Goal: Information Seeking & Learning: Learn about a topic

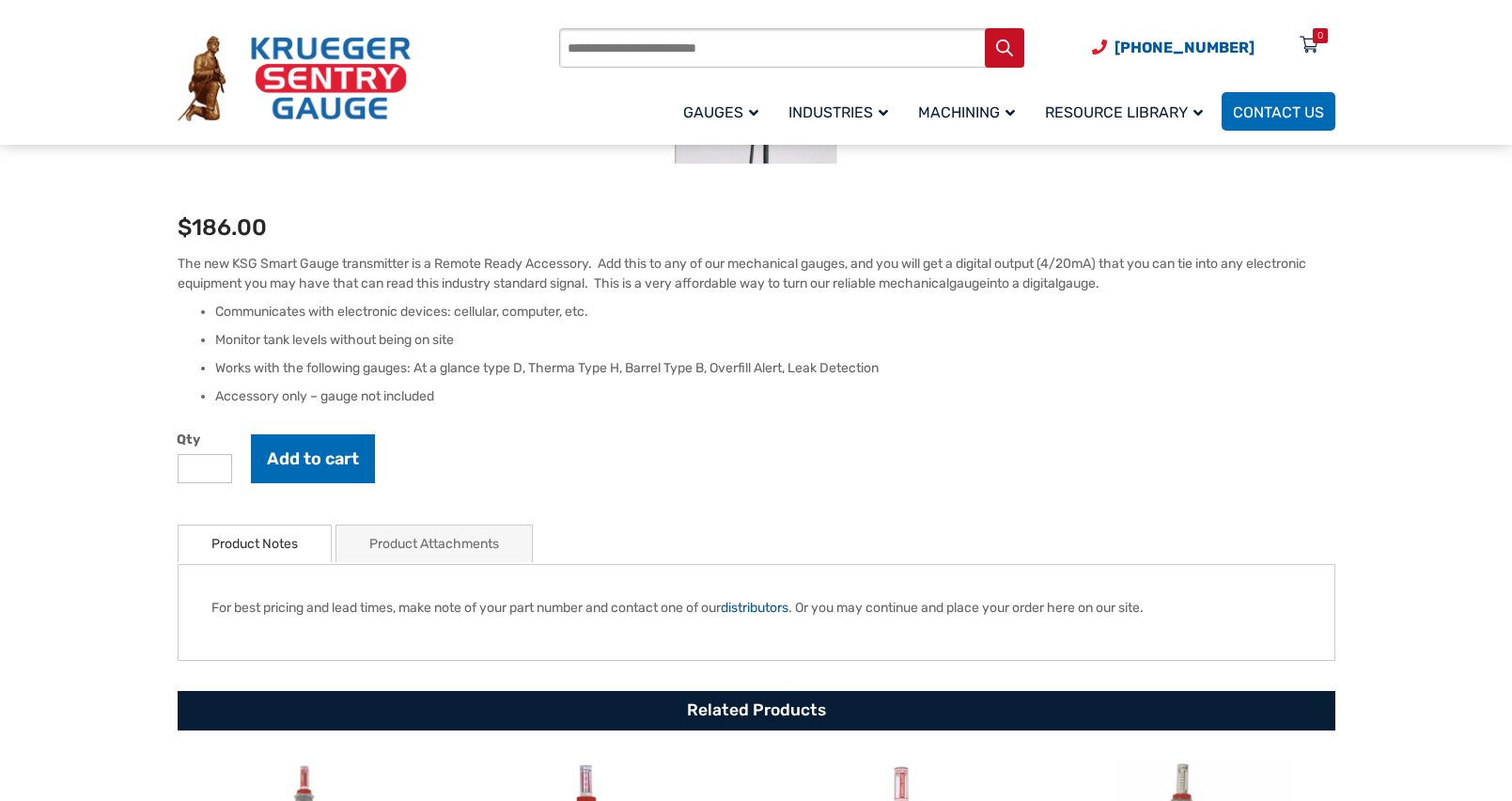
scroll to position [470, 0]
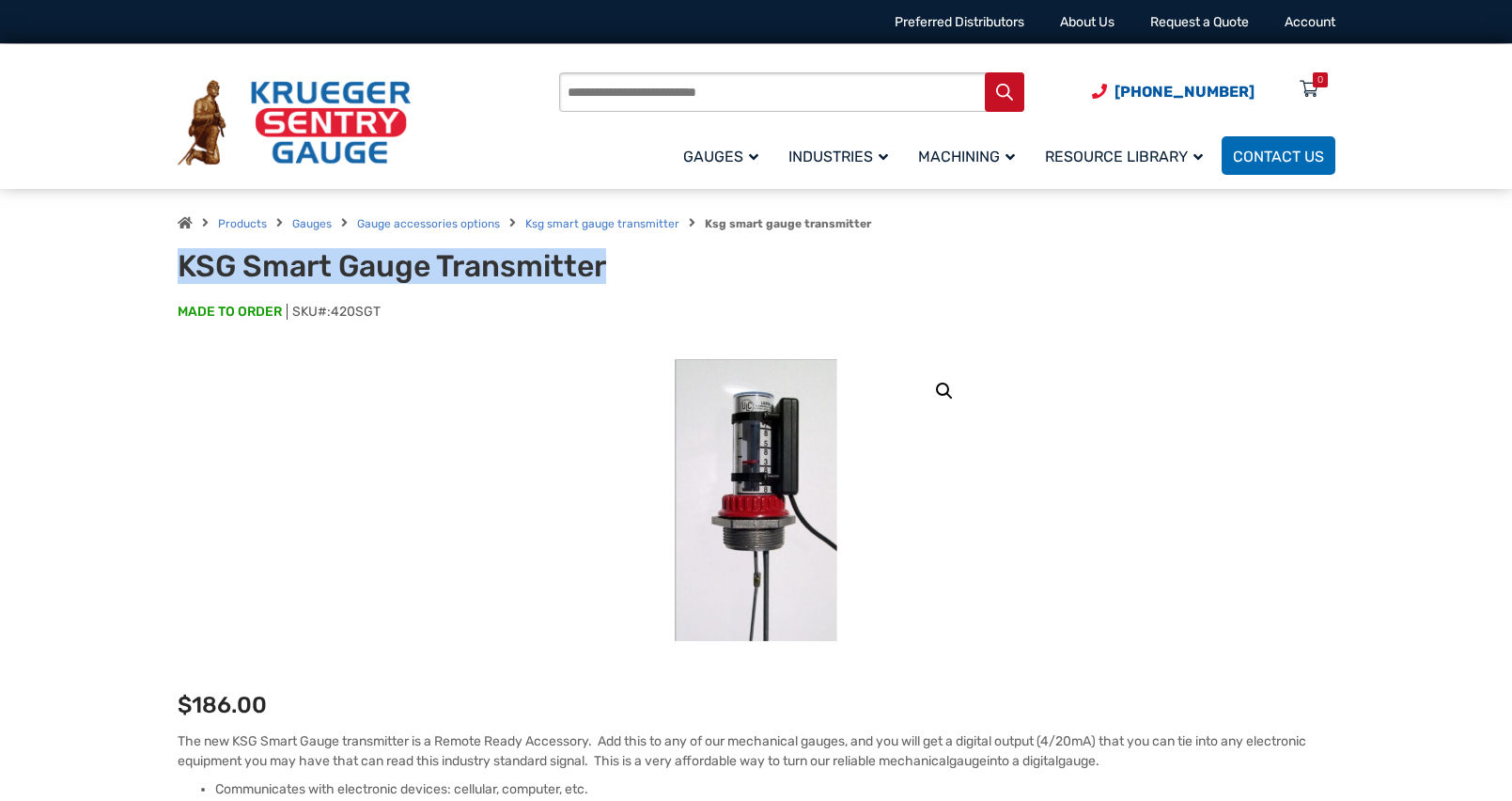
drag, startPoint x: 178, startPoint y: 262, endPoint x: 630, endPoint y: 274, distance: 452.2
click at [630, 274] on h1 "KSG Smart Gauge Transmitter" at bounding box center [409, 266] width 463 height 36
drag, startPoint x: 630, startPoint y: 274, endPoint x: 568, endPoint y: 272, distance: 62.0
copy h1 "KSG Smart Gauge Transmitter"
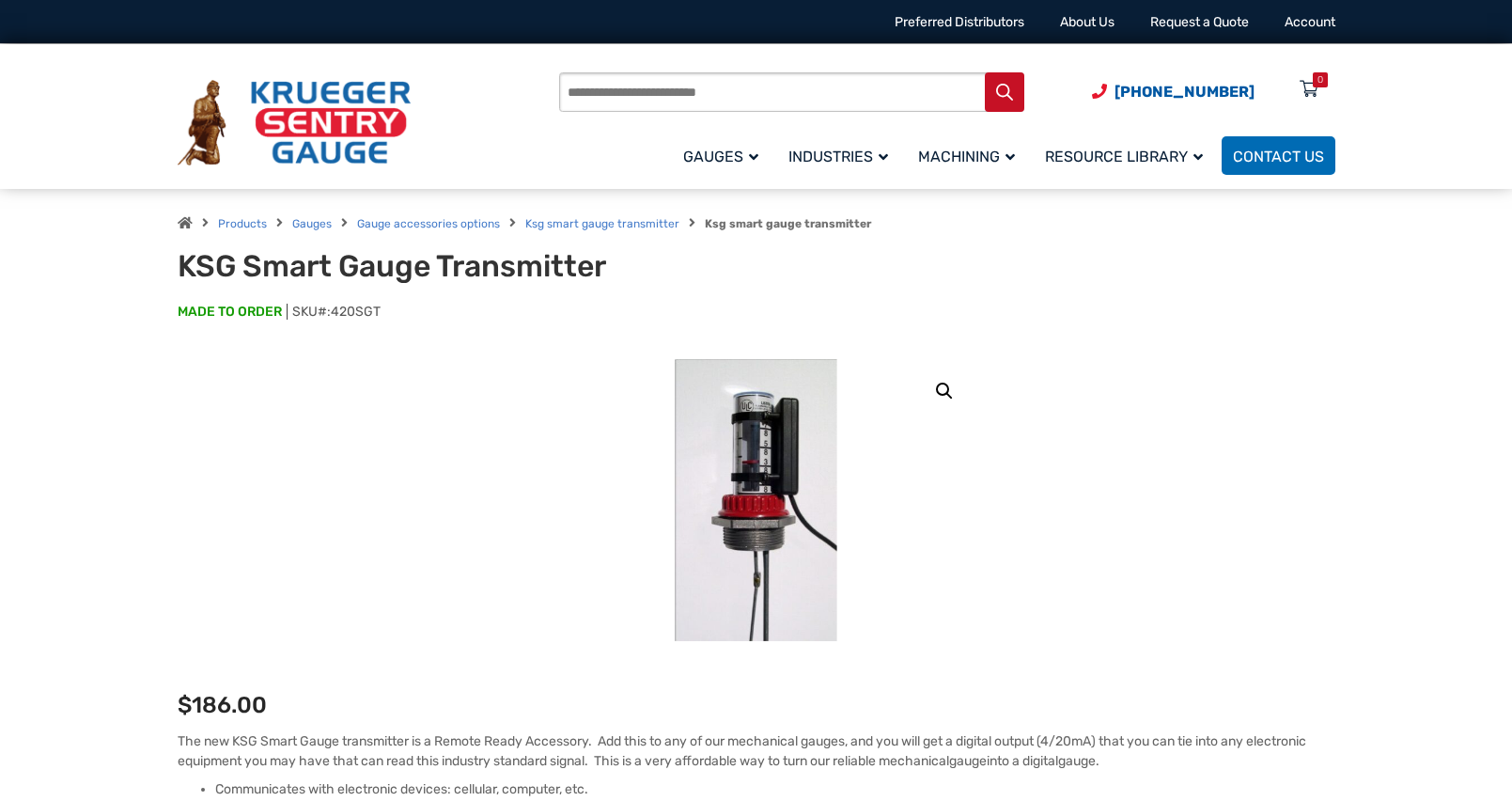
drag, startPoint x: 295, startPoint y: 311, endPoint x: 380, endPoint y: 309, distance: 85.0
click at [380, 309] on span "SKU#: 420SGT" at bounding box center [334, 312] width 94 height 16
drag, startPoint x: 380, startPoint y: 309, endPoint x: 361, endPoint y: 309, distance: 19.0
copy span "SKU#: 420SGT"
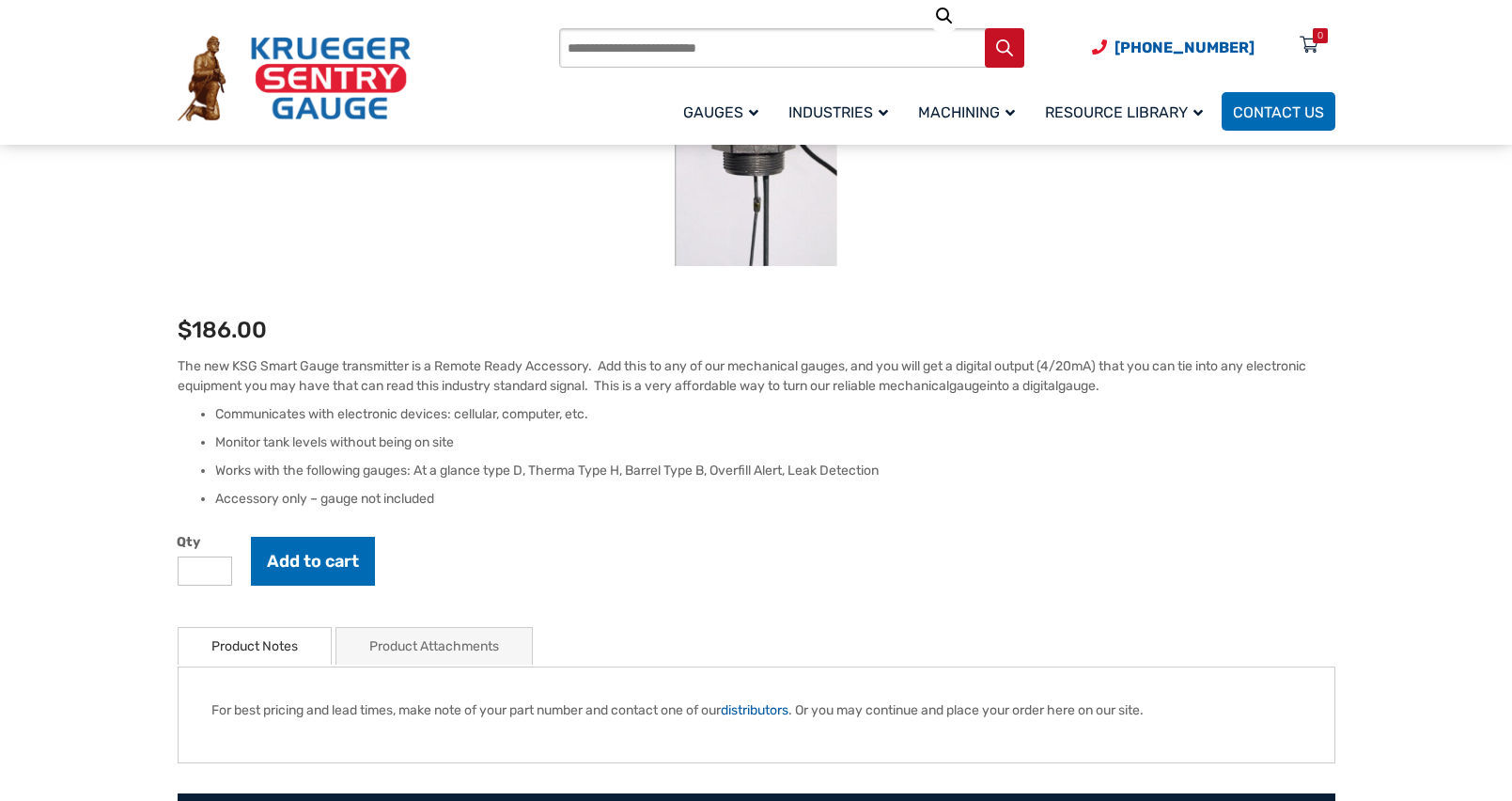
scroll to position [376, 0]
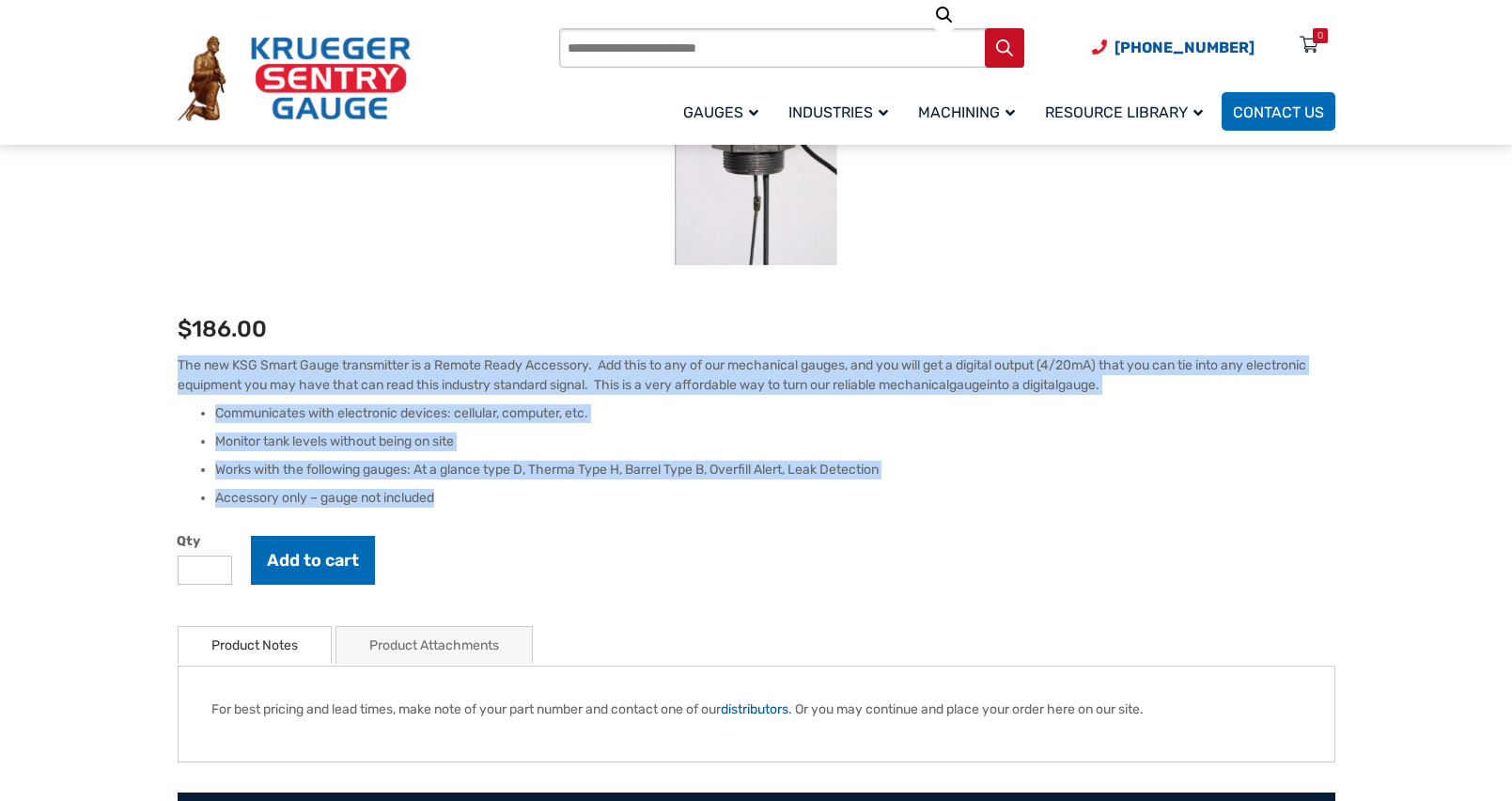
drag, startPoint x: 178, startPoint y: 363, endPoint x: 467, endPoint y: 495, distance: 317.7
click at [467, 495] on div "The new KSG Smart Gauge transmitter is a Remote Ready Accessory. Add this to an…" at bounding box center [757, 431] width 1158 height 152
drag, startPoint x: 467, startPoint y: 495, endPoint x: 383, endPoint y: 385, distance: 138.4
copy div "The new KSG Smart Gauge transmitter is a Remote Ready Accessory. Add this to an…"
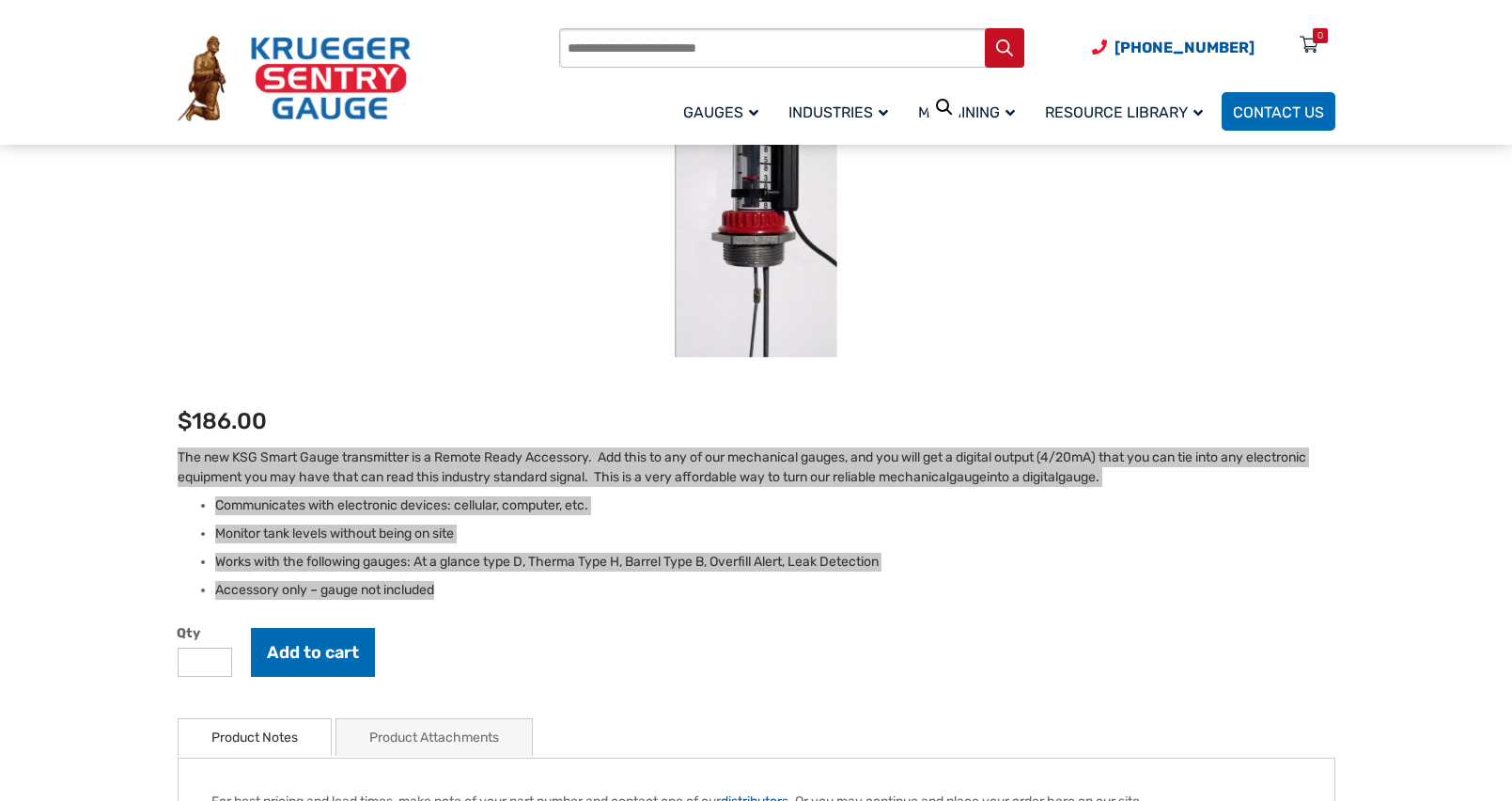
scroll to position [282, 0]
